Goal: Task Accomplishment & Management: Manage account settings

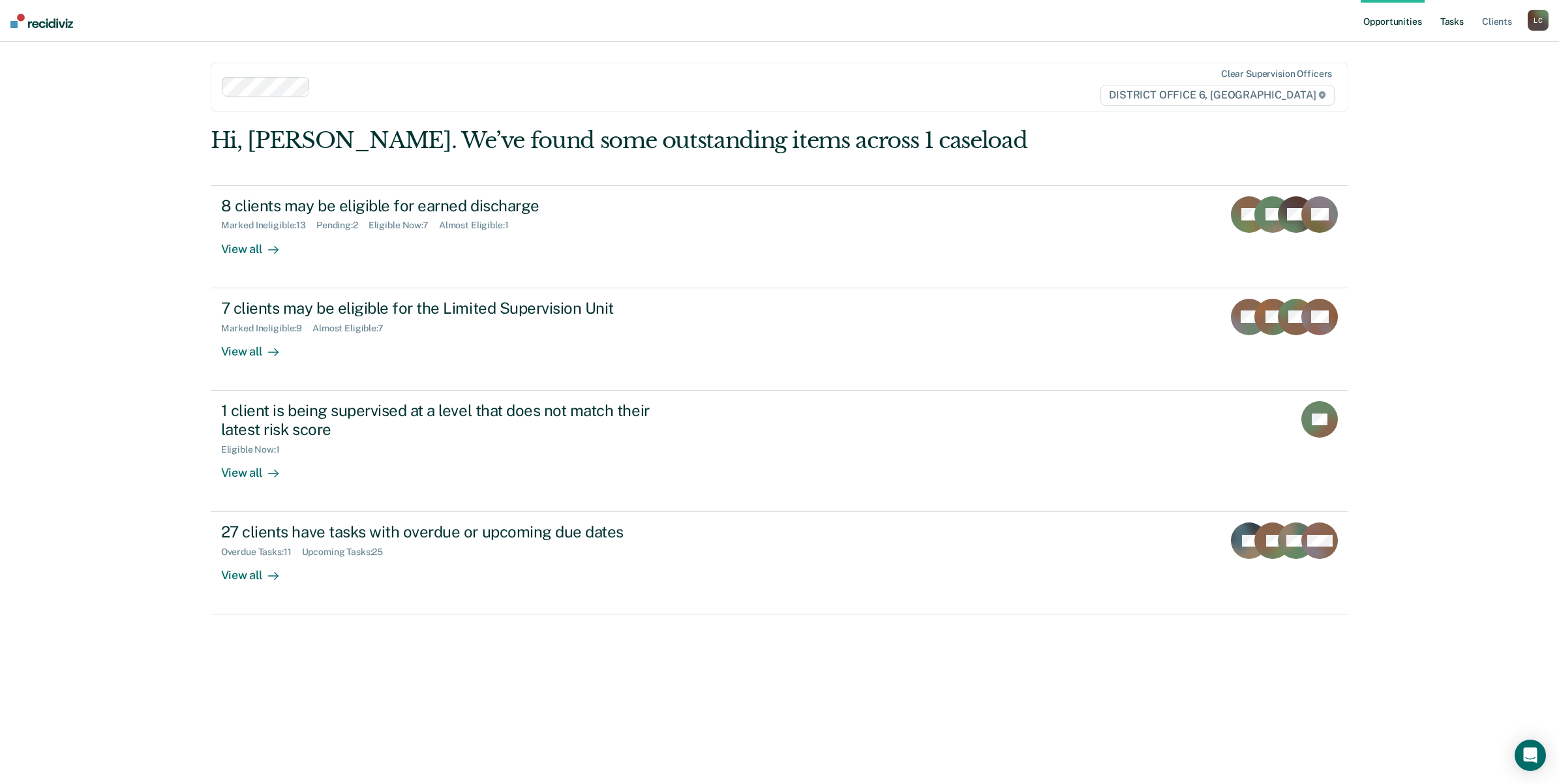
click at [1455, 24] on link "Tasks" at bounding box center [1451, 21] width 29 height 42
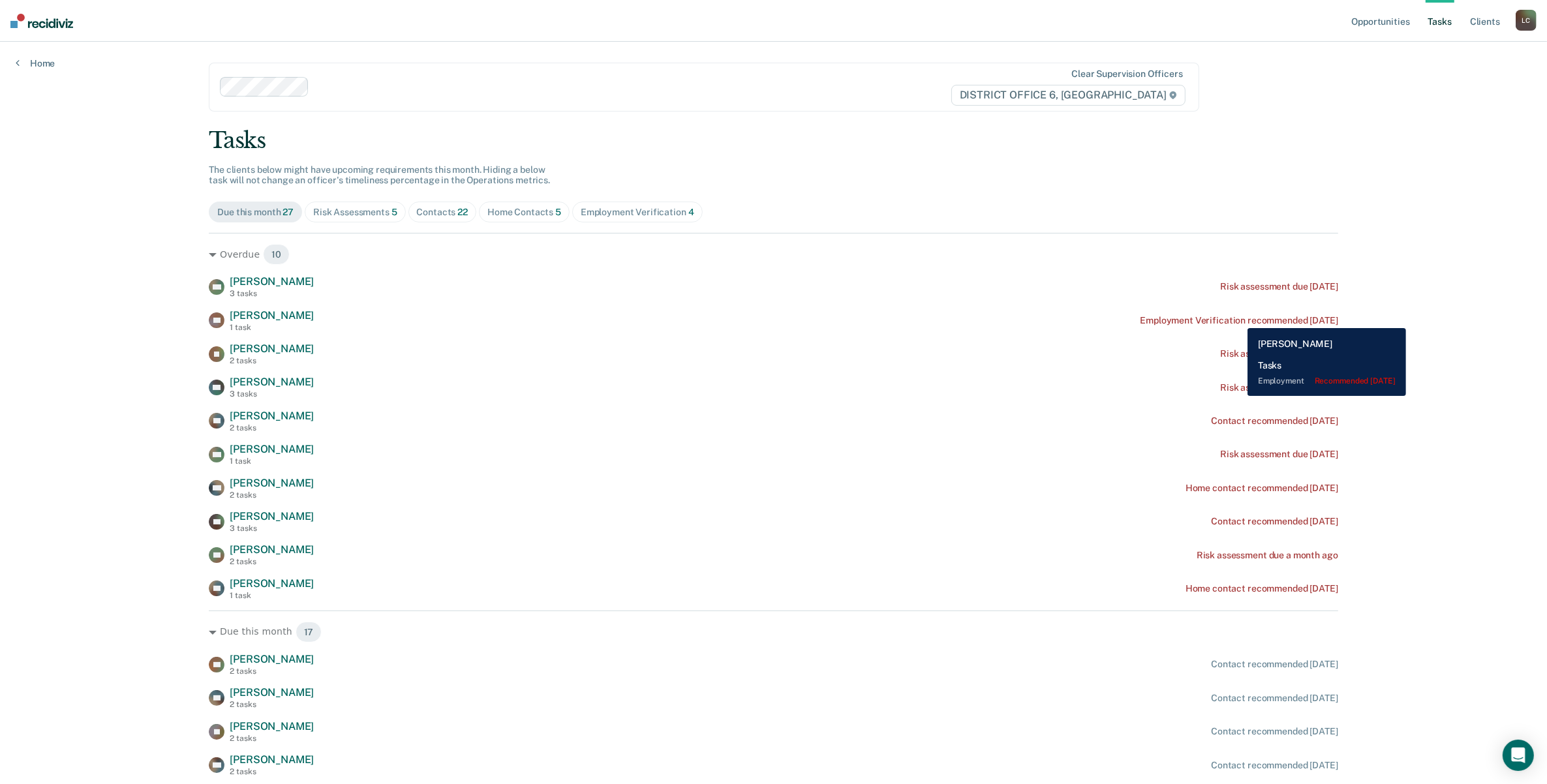
click at [1237, 318] on div "Employment Verification recommended [DATE]" at bounding box center [1239, 320] width 197 height 11
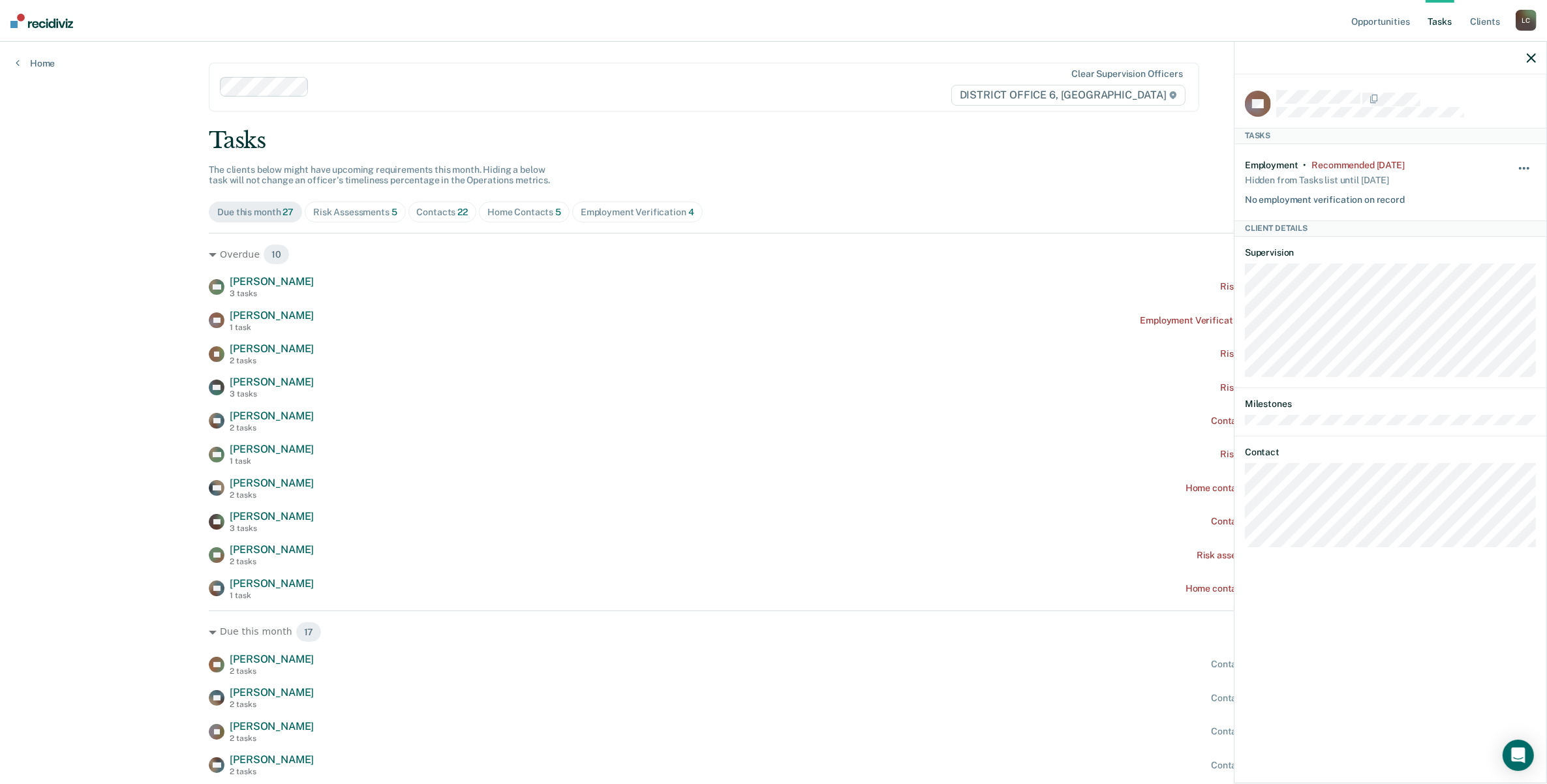
click at [1521, 167] on span "button" at bounding box center [1520, 168] width 3 height 3
click at [1476, 223] on button "7 days" at bounding box center [1488, 230] width 94 height 21
click at [360, 212] on div "Risk Assessments 5" at bounding box center [355, 212] width 84 height 11
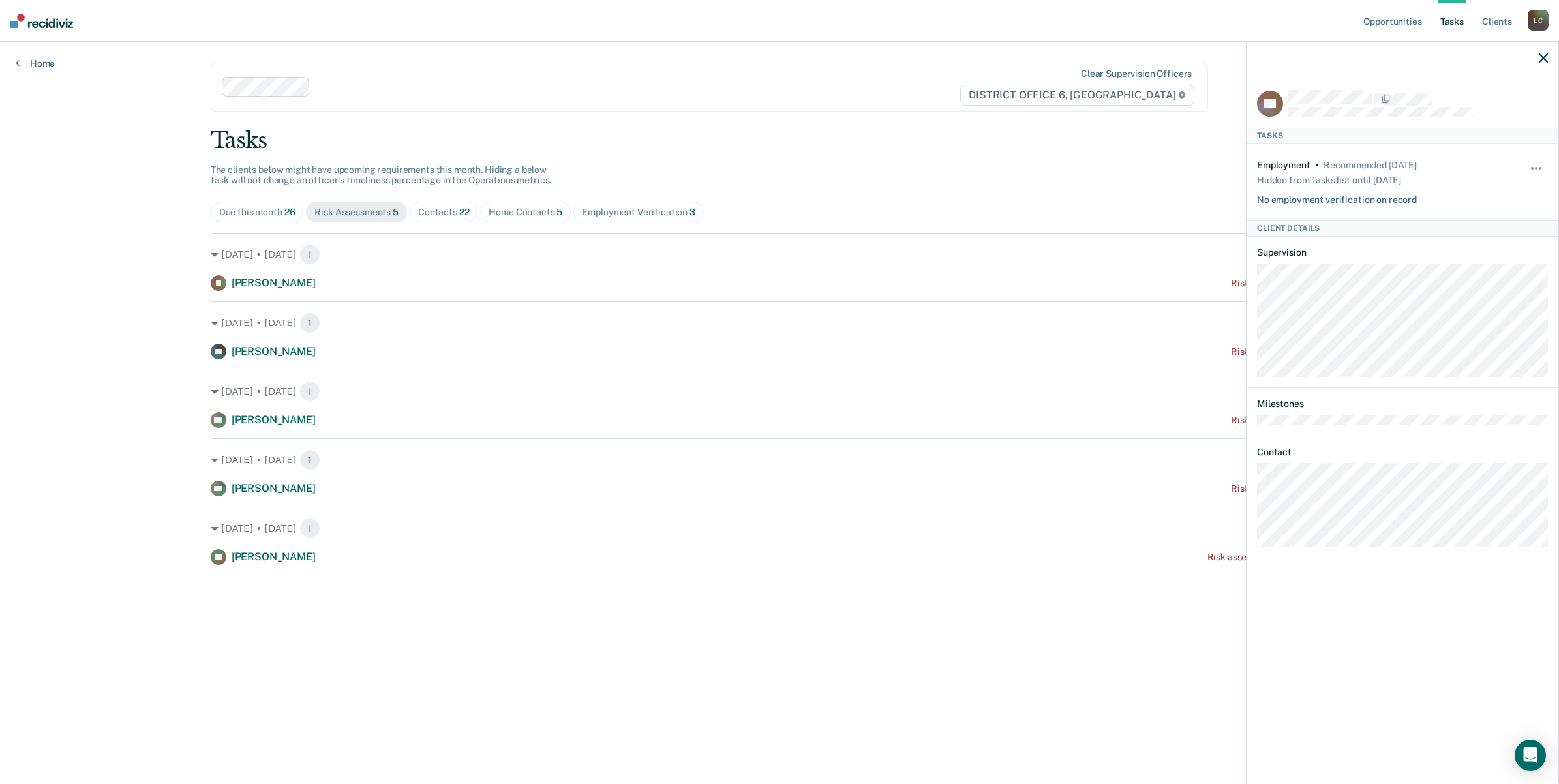
click at [1541, 56] on icon "button" at bounding box center [1543, 58] width 9 height 9
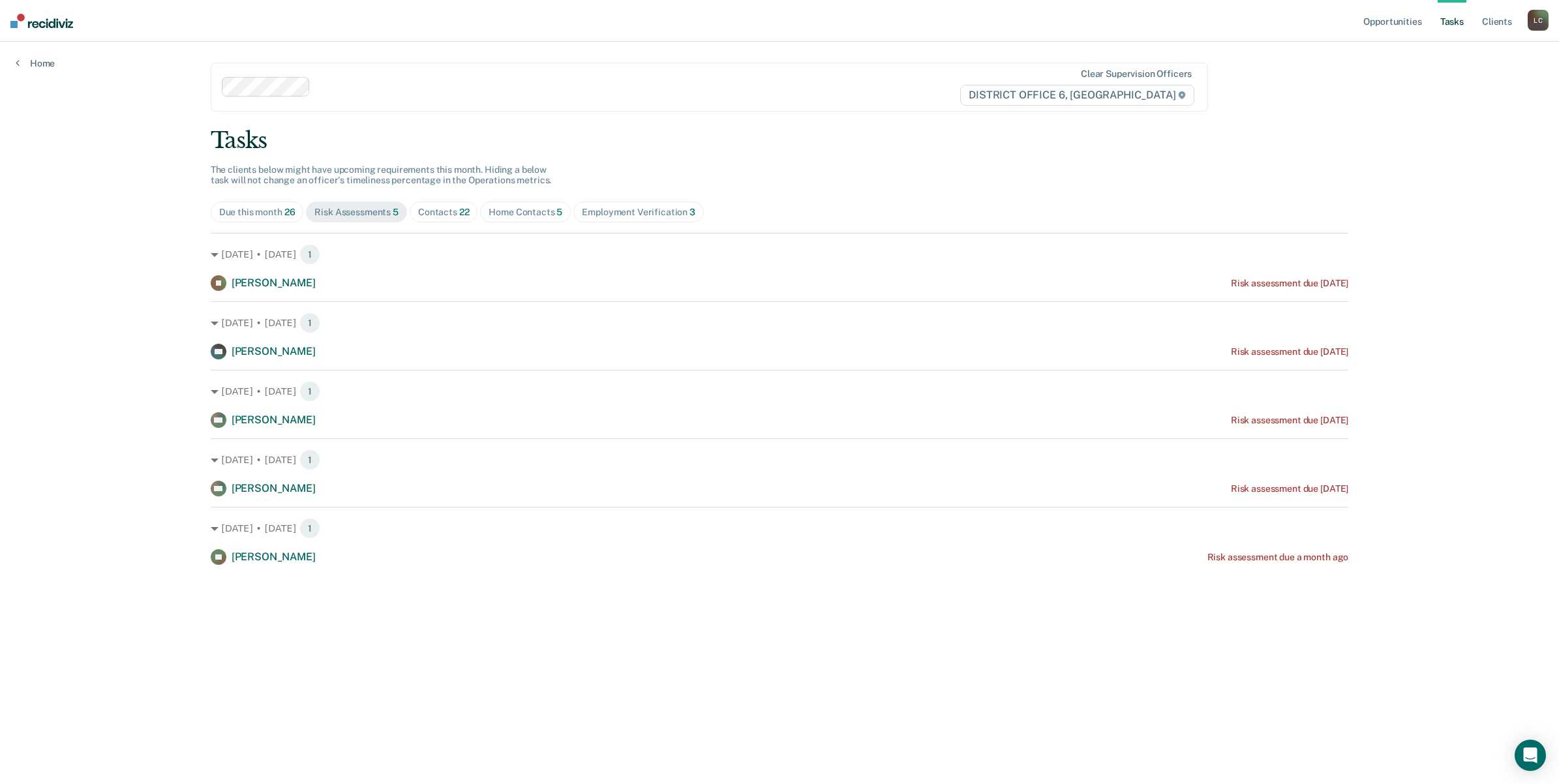
click at [521, 206] on div "Home Contacts 5" at bounding box center [525, 212] width 73 height 11
click at [441, 214] on div "Contacts 22" at bounding box center [444, 212] width 52 height 11
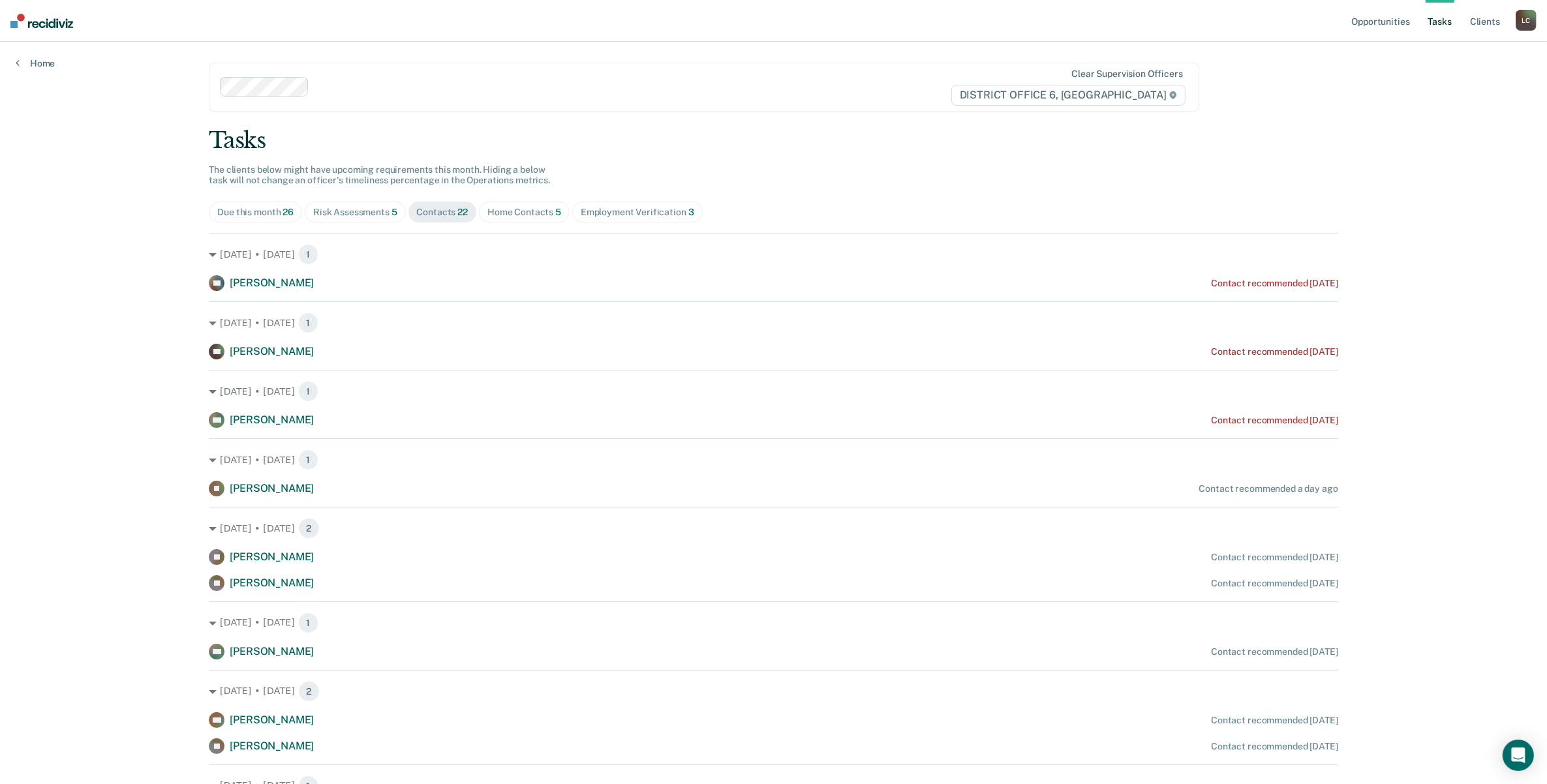
click at [256, 213] on div "Due this month 26" at bounding box center [255, 212] width 76 height 11
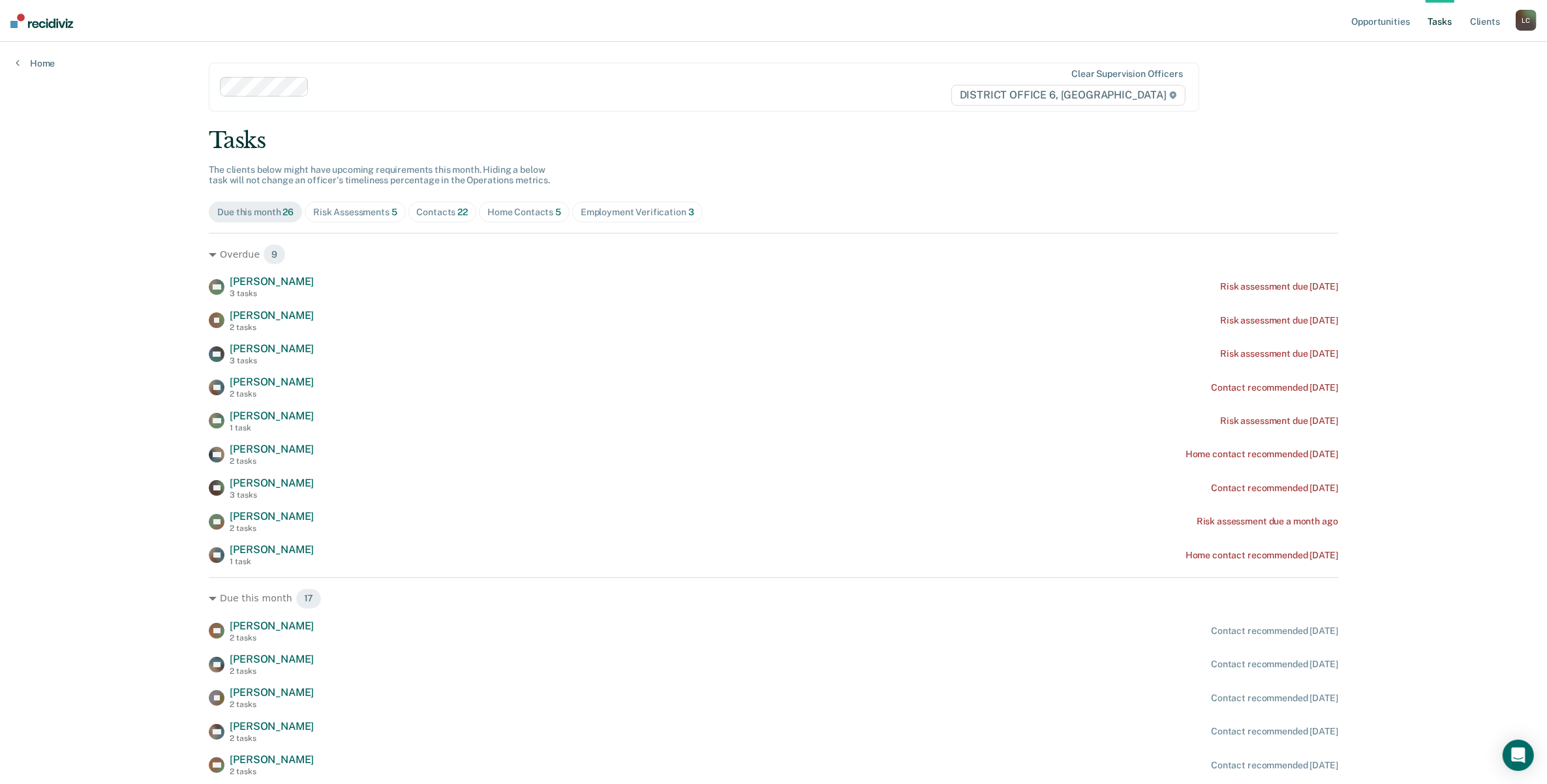
click at [614, 212] on div "Employment Verification 3" at bounding box center [637, 212] width 113 height 11
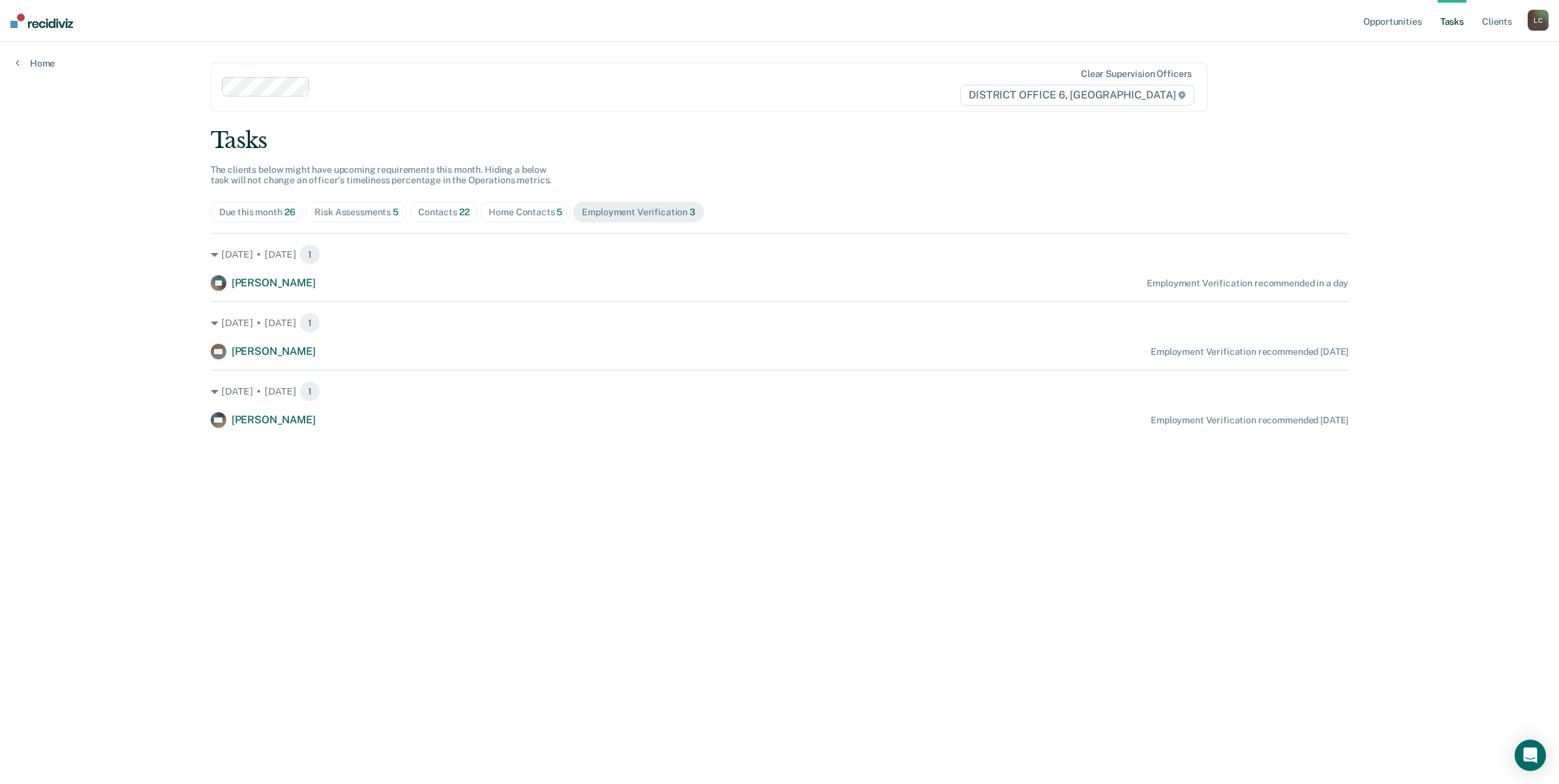
click at [514, 215] on div "Home Contacts 5" at bounding box center [525, 212] width 73 height 11
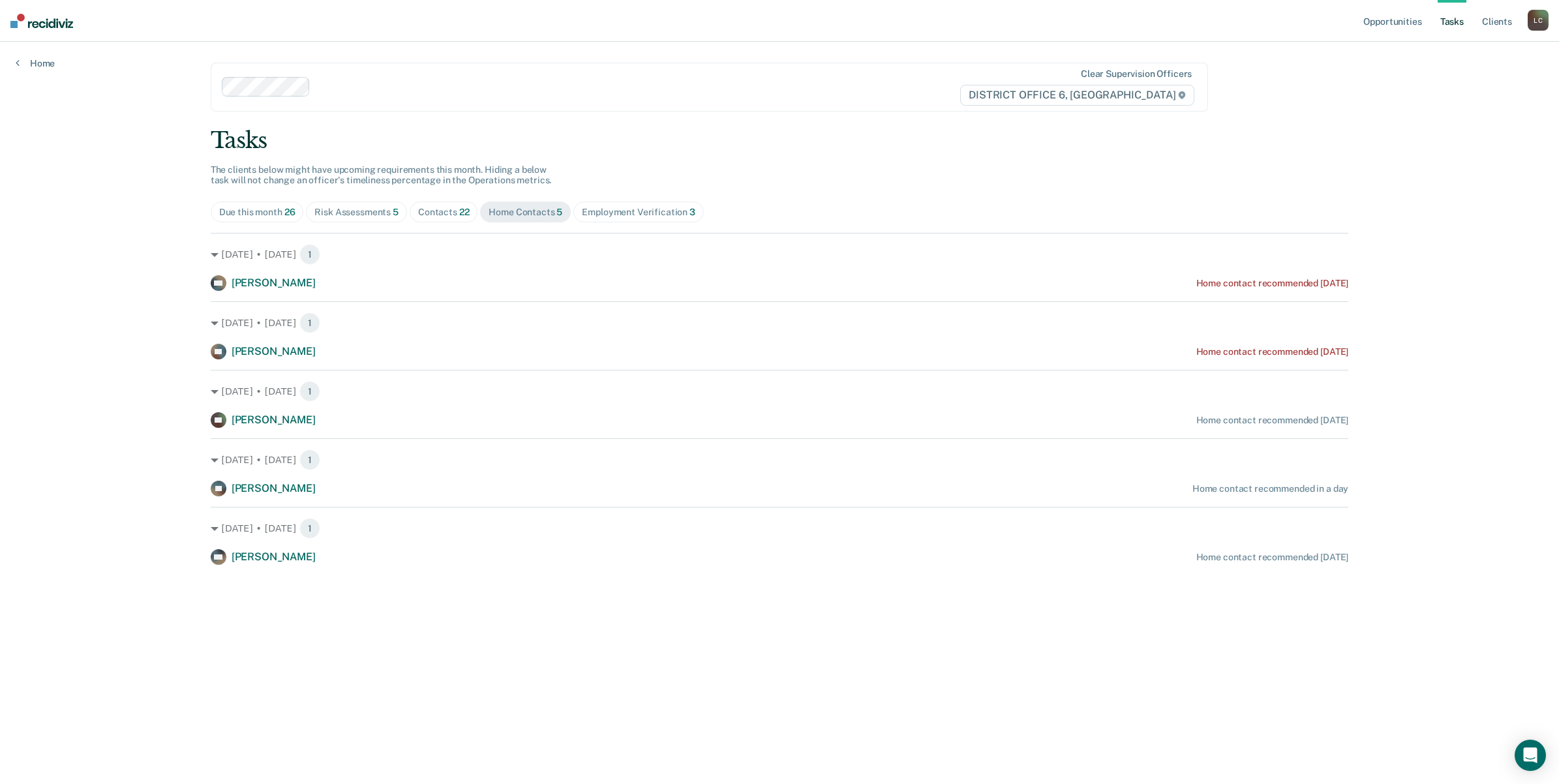
click at [287, 210] on span "26" at bounding box center [290, 212] width 11 height 10
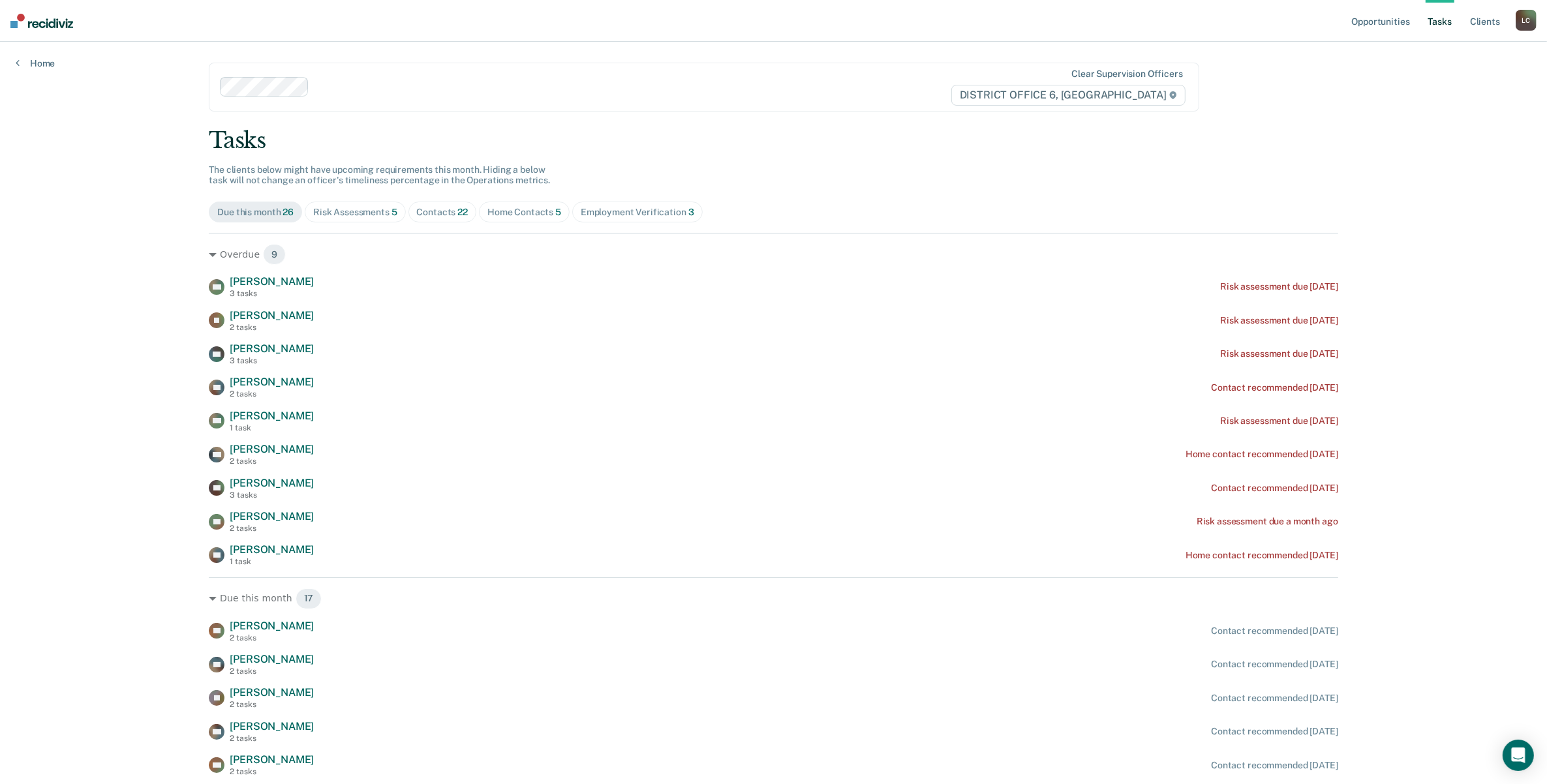
click at [363, 218] on span "Risk Assessments 5" at bounding box center [355, 212] width 101 height 21
